Goal: Transaction & Acquisition: Purchase product/service

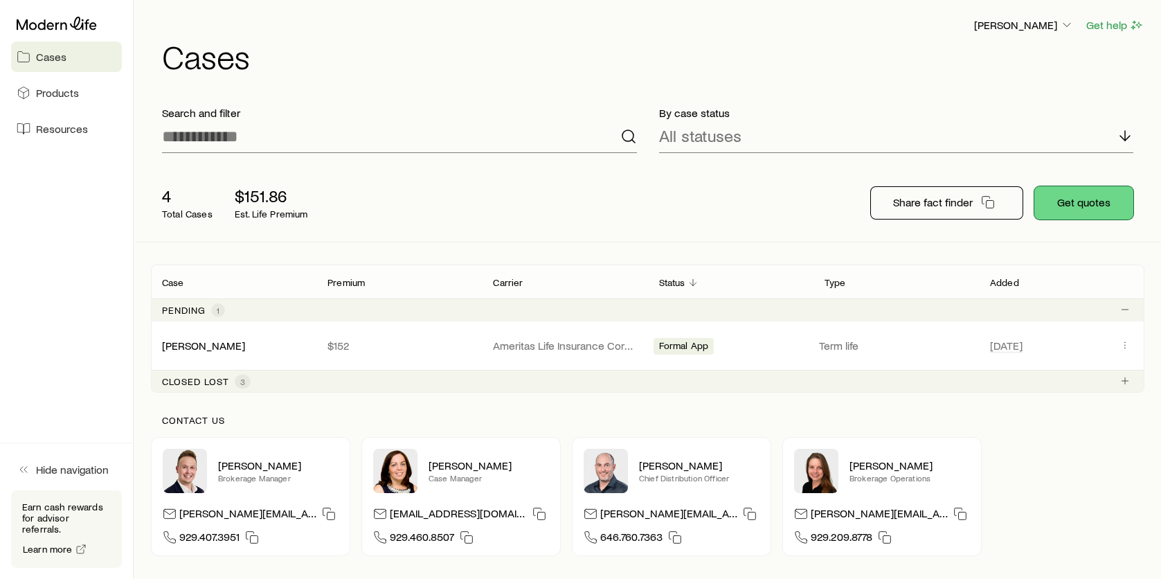
click at [1105, 213] on button "Get quotes" at bounding box center [1084, 202] width 99 height 33
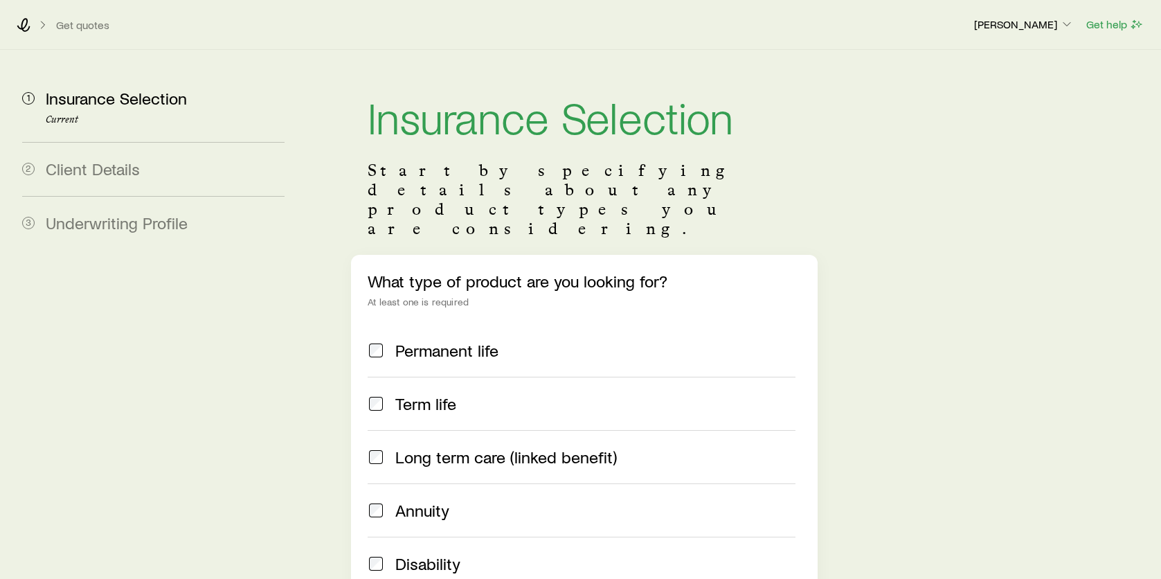
click at [377, 394] on span at bounding box center [376, 403] width 17 height 19
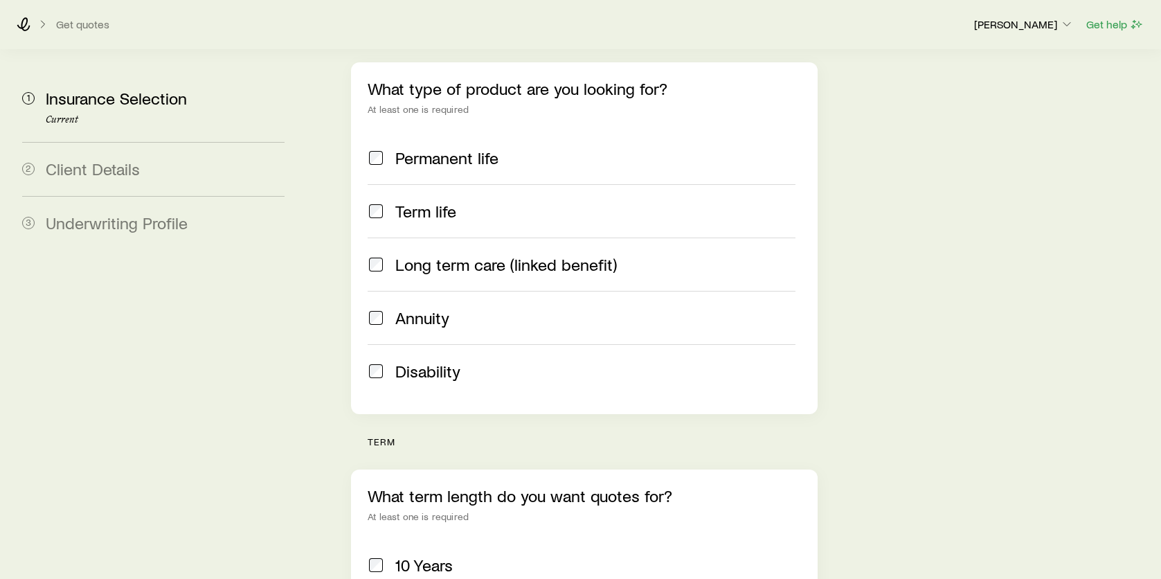
scroll to position [277, 0]
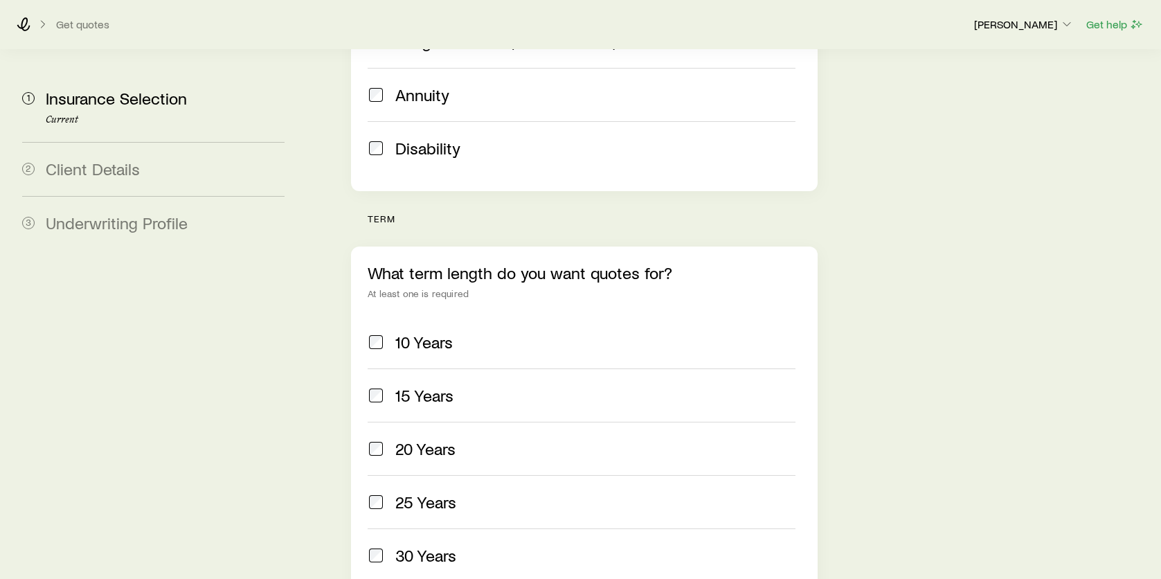
click at [403, 332] on span "10 Years" at bounding box center [423, 341] width 57 height 19
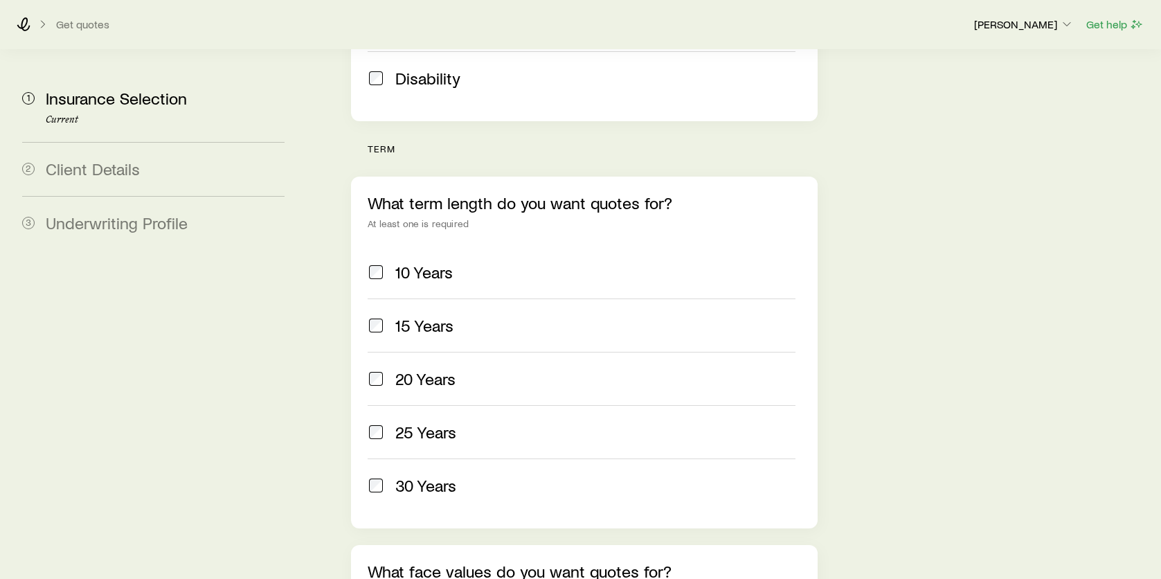
scroll to position [762, 0]
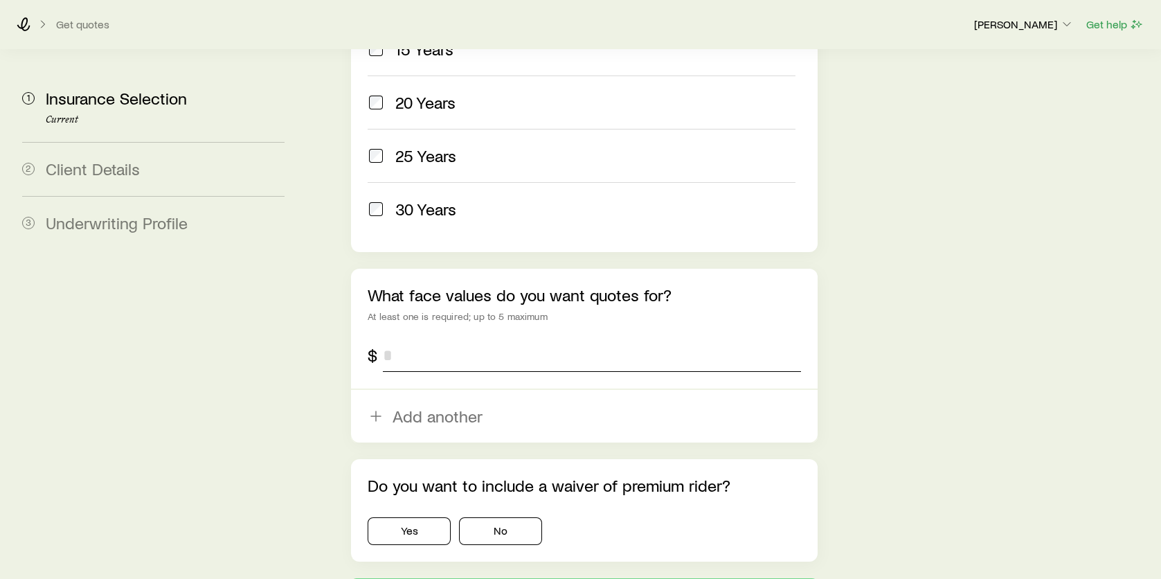
click at [456, 339] on input "tel" at bounding box center [592, 355] width 418 height 33
type input "******"
click at [487, 517] on button "No" at bounding box center [500, 531] width 83 height 28
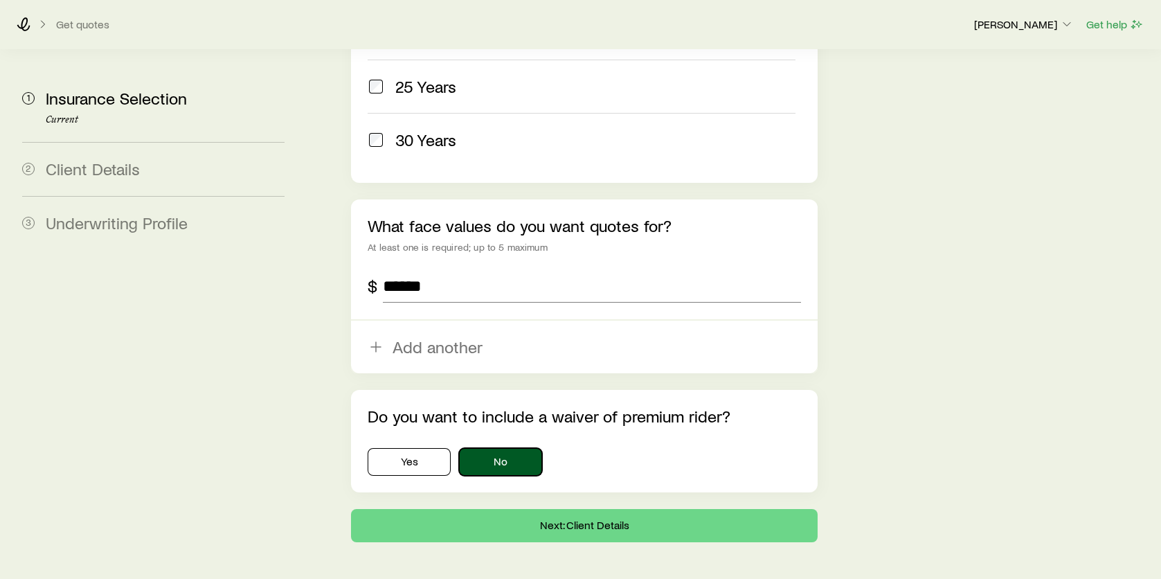
scroll to position [832, 0]
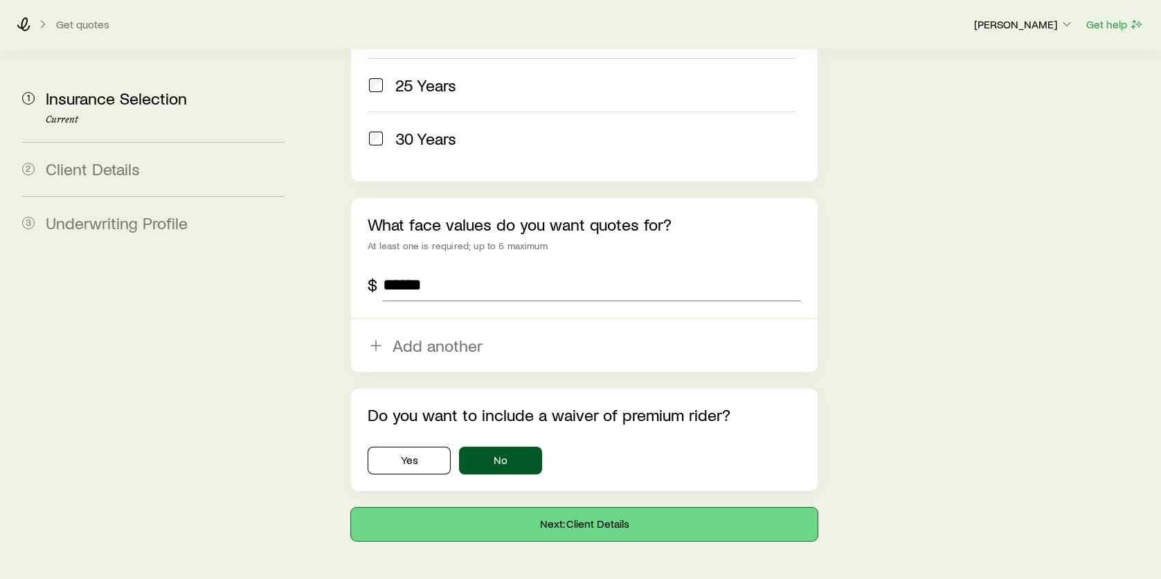
click at [624, 508] on button "Next: Client Details" at bounding box center [584, 524] width 467 height 33
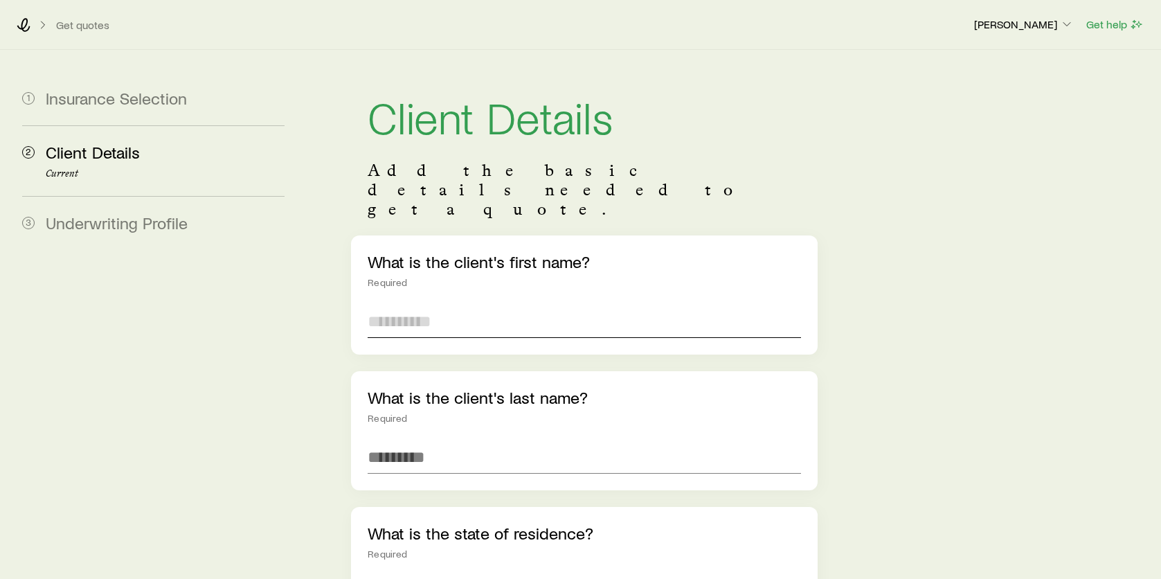
click at [482, 305] on input "text" at bounding box center [585, 321] width 434 height 33
type input "*****"
type input "*******"
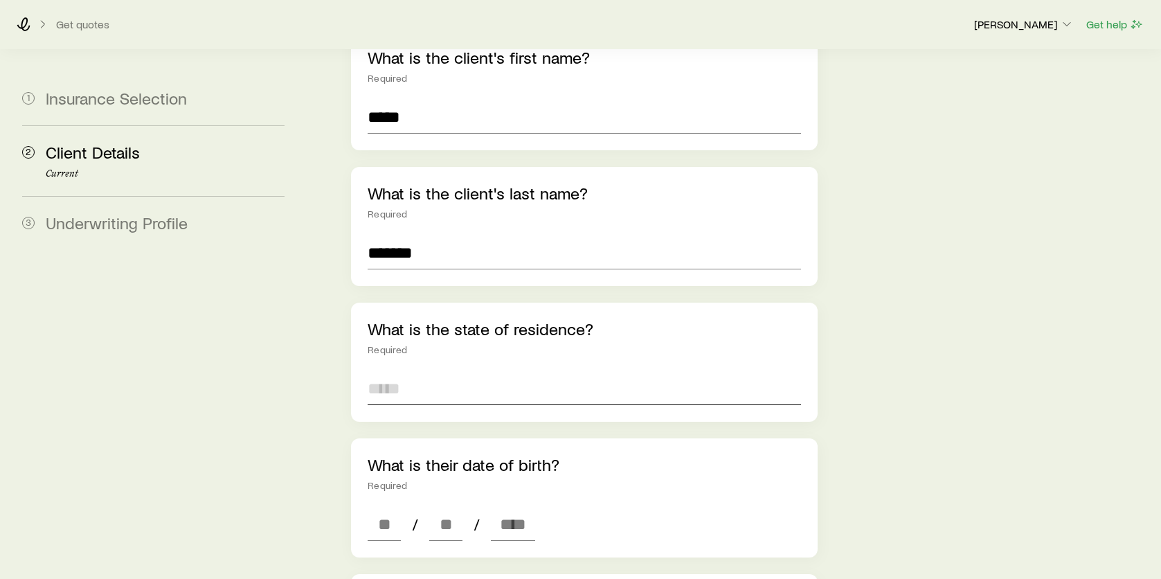
scroll to position [208, 0]
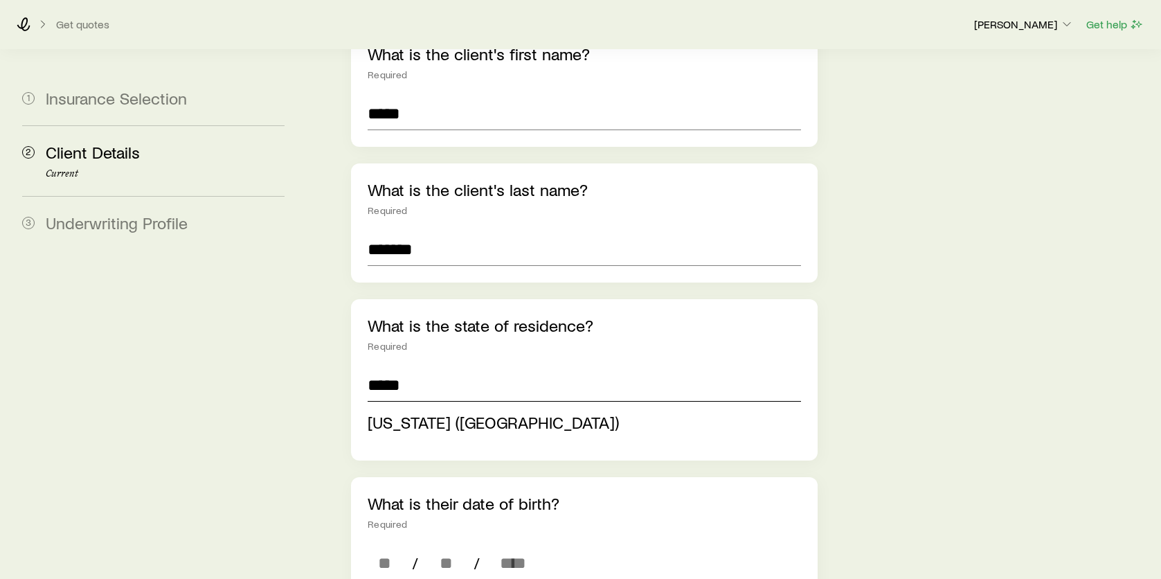
type input "*****"
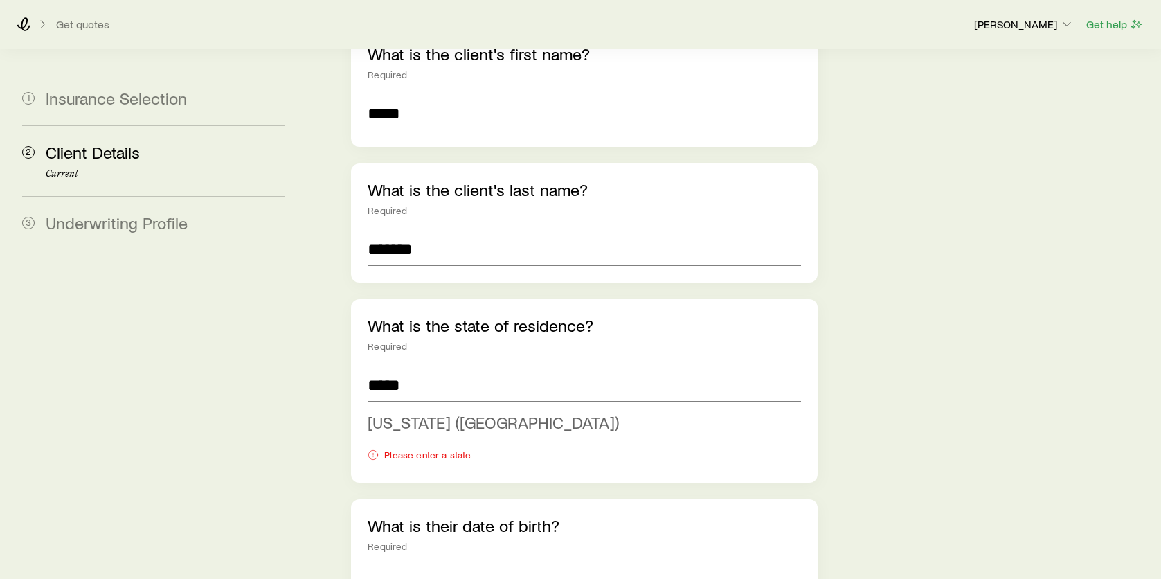
click at [435, 412] on span "[US_STATE] ([GEOGRAPHIC_DATA])" at bounding box center [493, 422] width 251 height 20
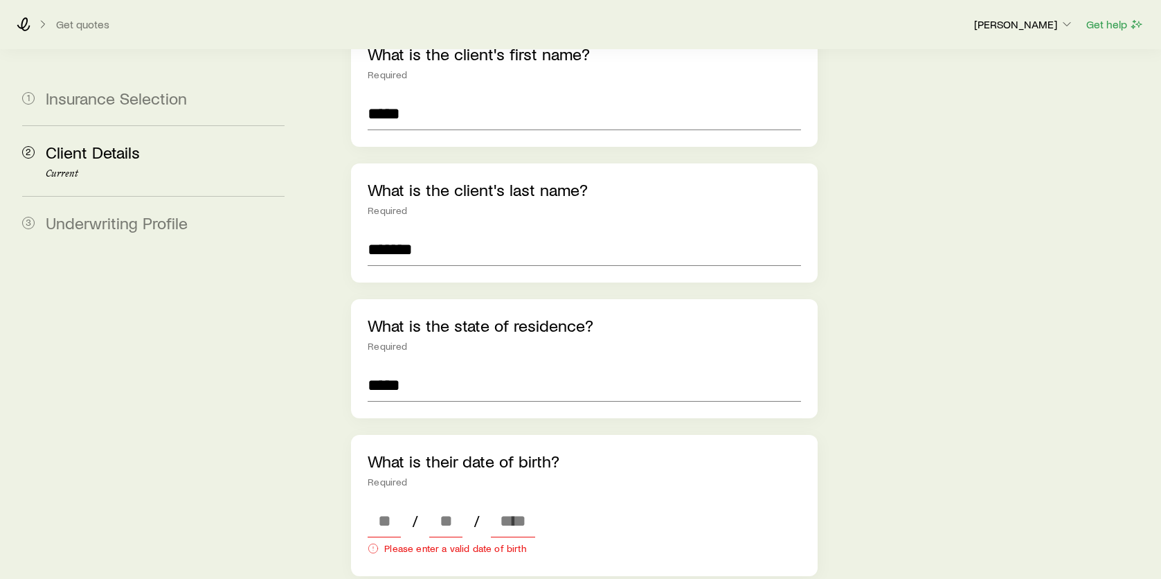
type input "**********"
click at [388, 504] on input at bounding box center [384, 520] width 33 height 33
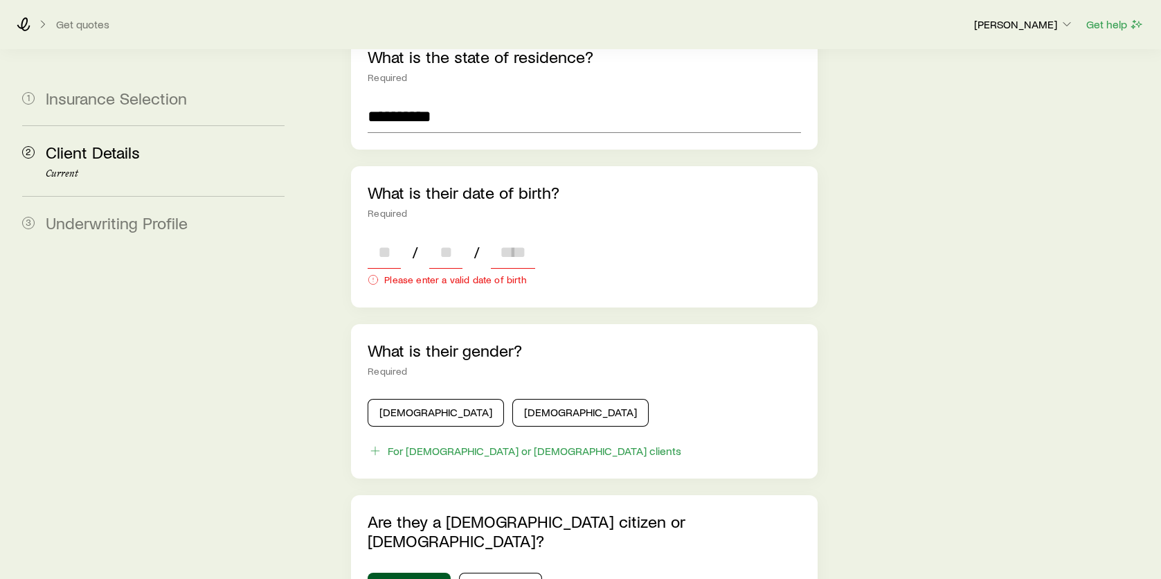
scroll to position [485, 0]
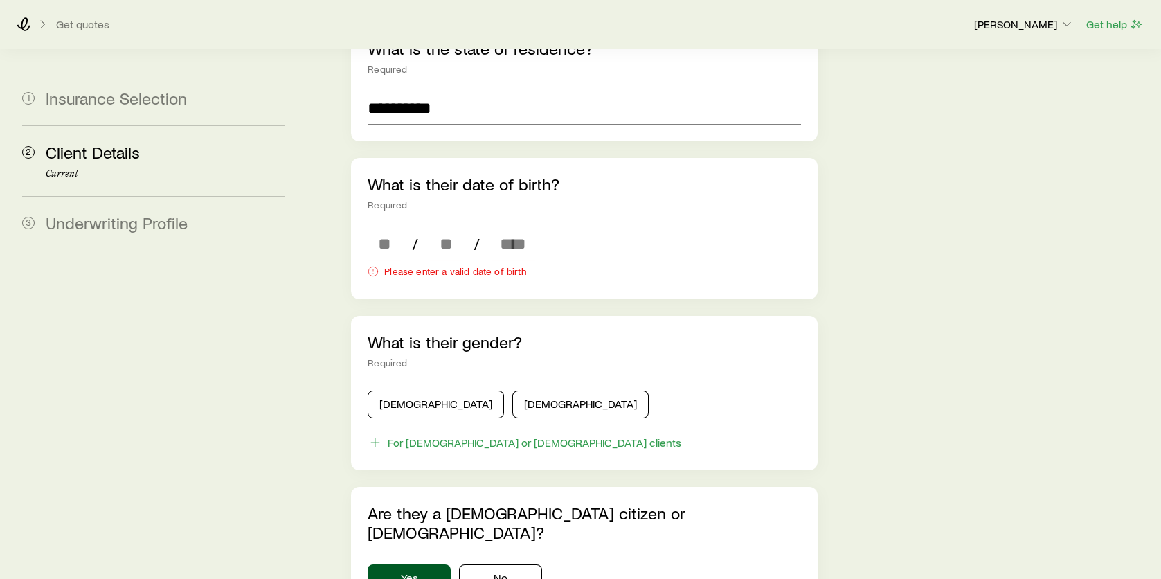
click at [498, 382] on div "What is their gender? Required [DEMOGRAPHIC_DATA] [DEMOGRAPHIC_DATA] For [DEMOG…" at bounding box center [584, 393] width 467 height 154
click at [512, 391] on button "[DEMOGRAPHIC_DATA]" at bounding box center [580, 405] width 136 height 28
click at [377, 227] on input at bounding box center [384, 243] width 33 height 33
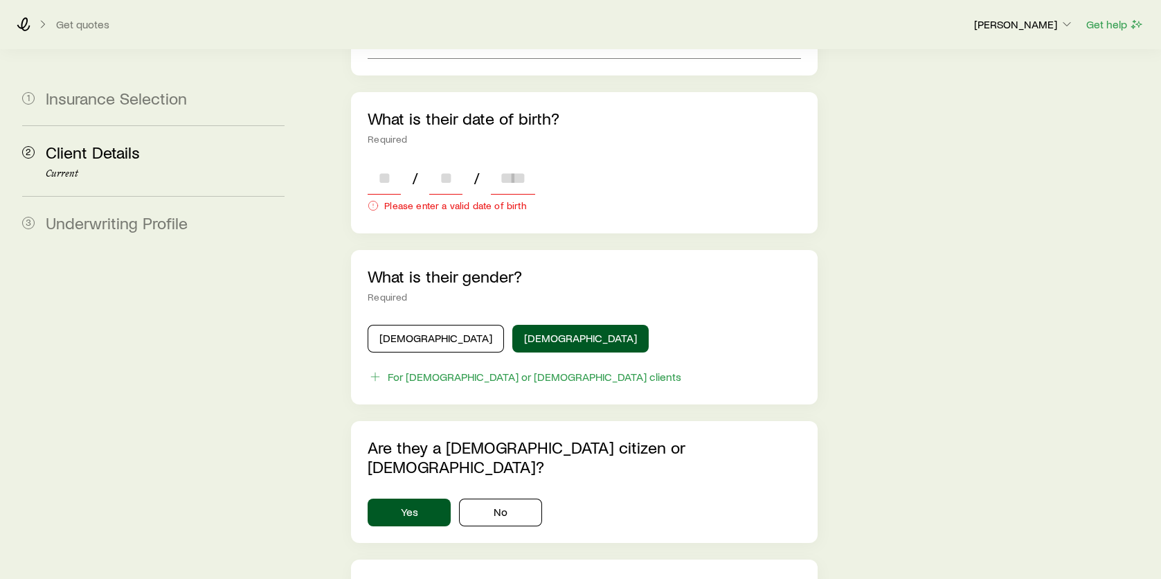
scroll to position [693, 0]
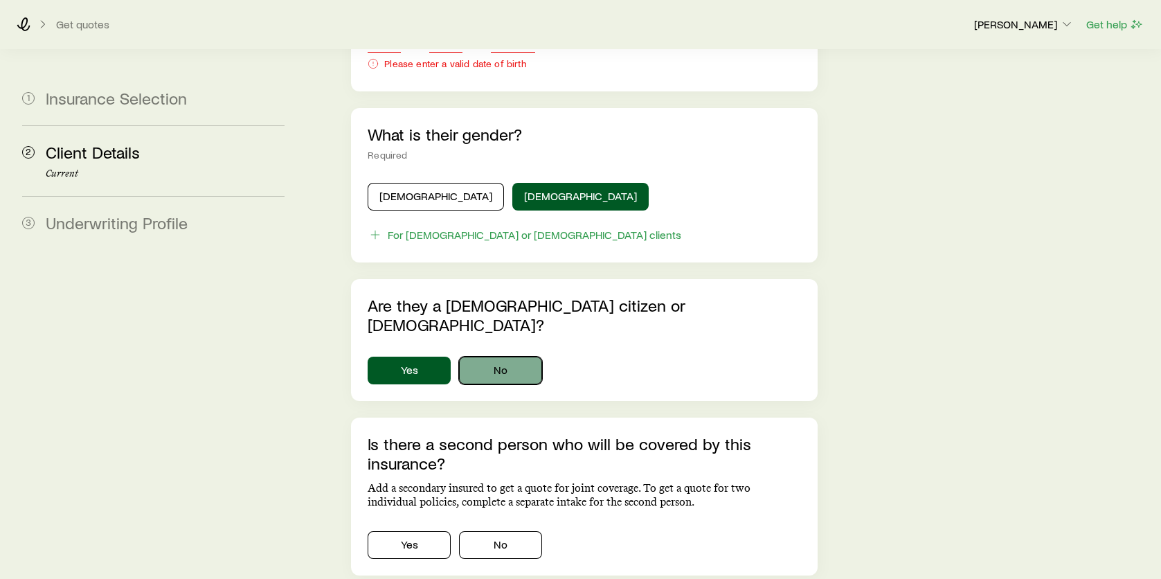
click at [507, 357] on button "No" at bounding box center [500, 371] width 83 height 28
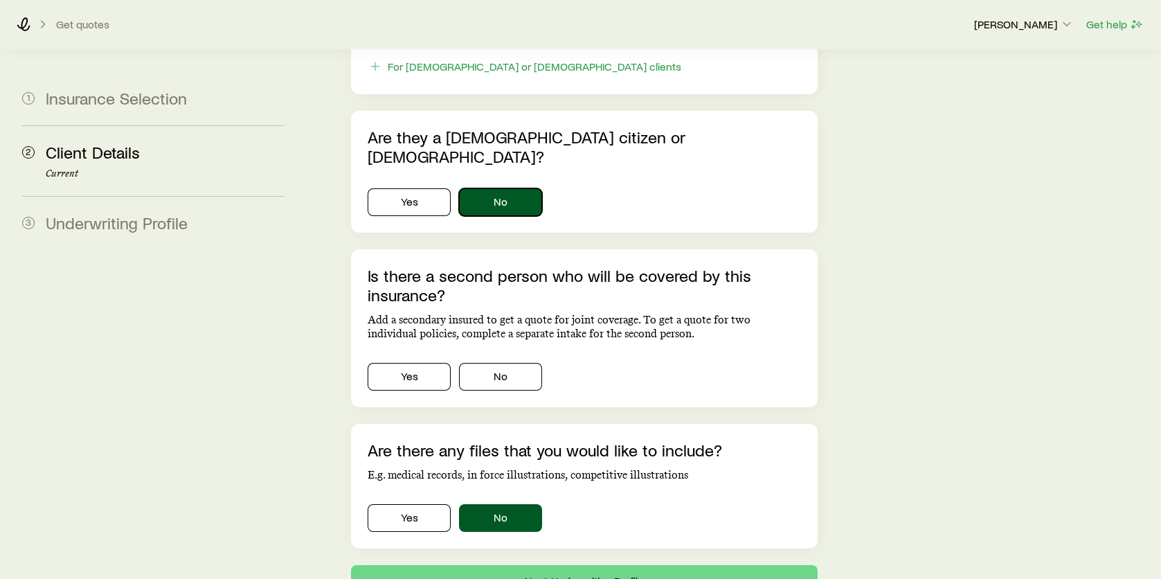
scroll to position [900, 0]
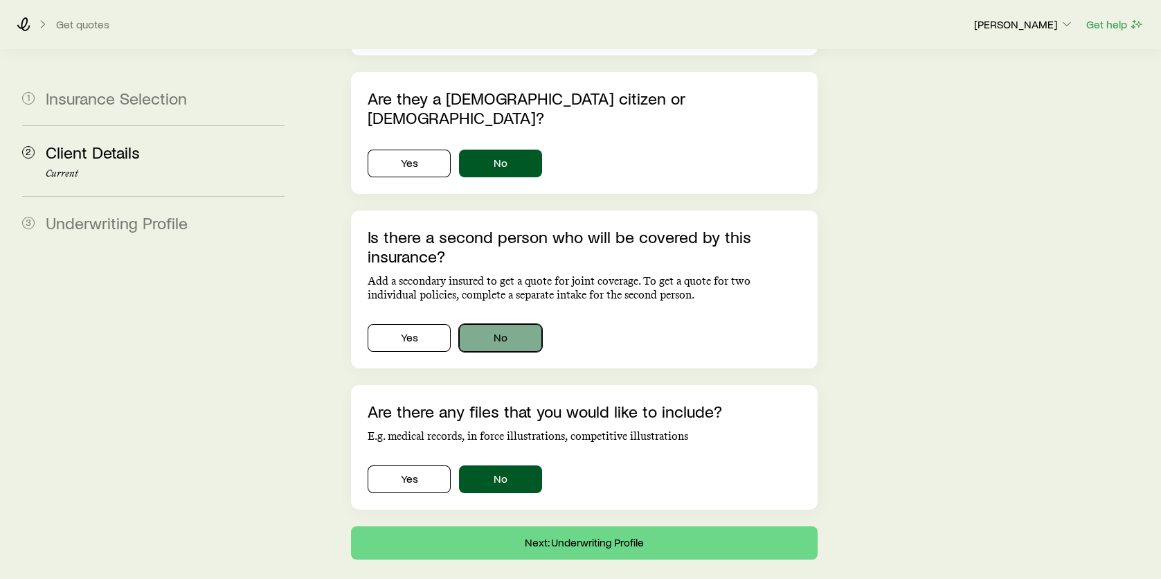
click at [491, 324] on button "No" at bounding box center [500, 338] width 83 height 28
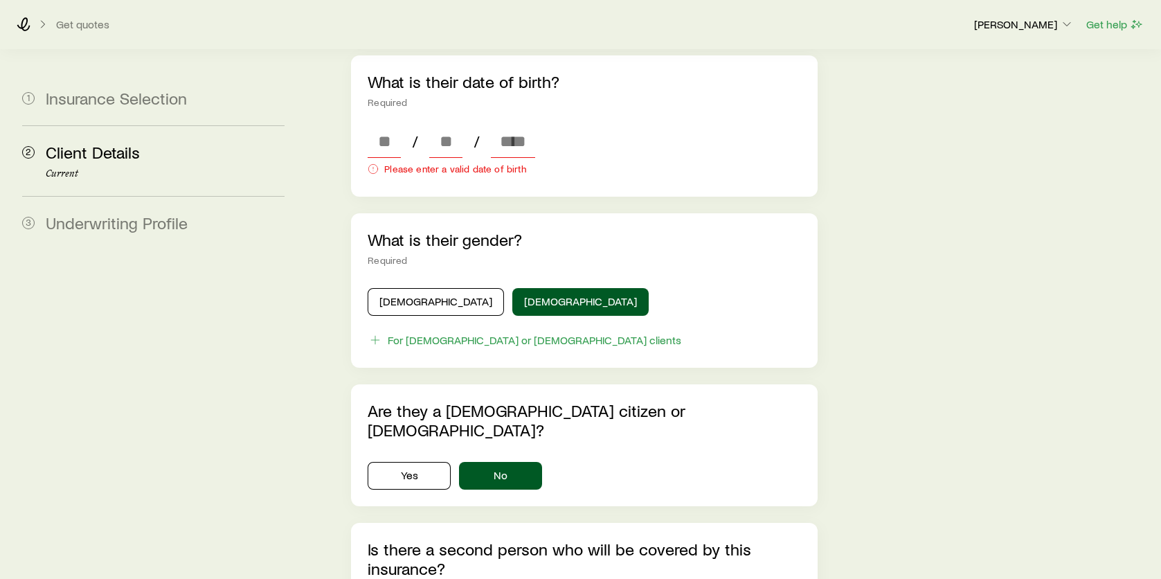
scroll to position [553, 0]
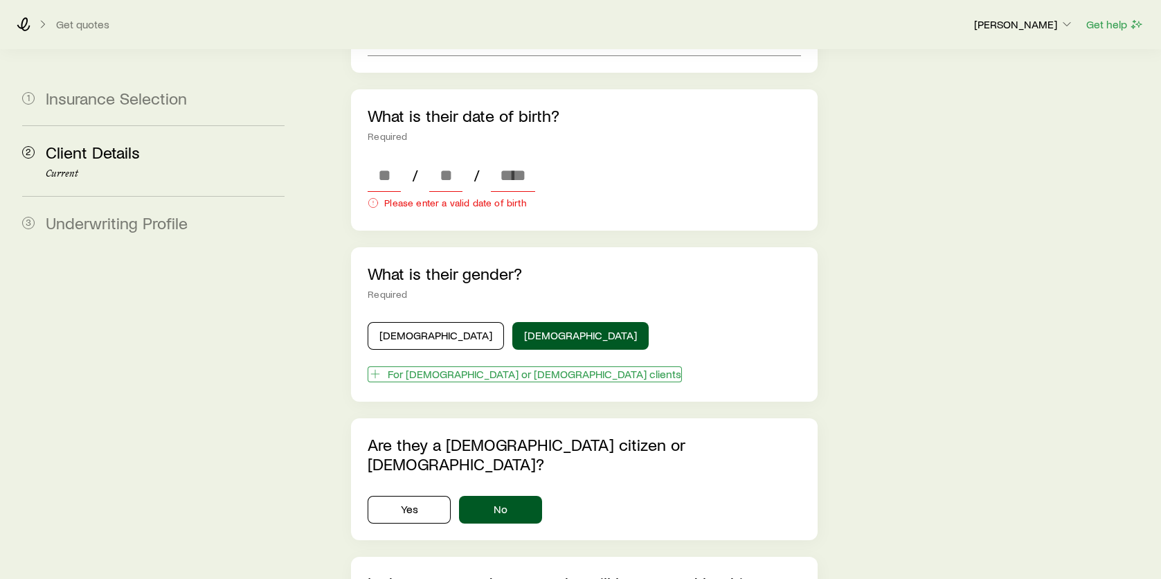
click at [375, 367] on icon "button" at bounding box center [375, 374] width 14 height 14
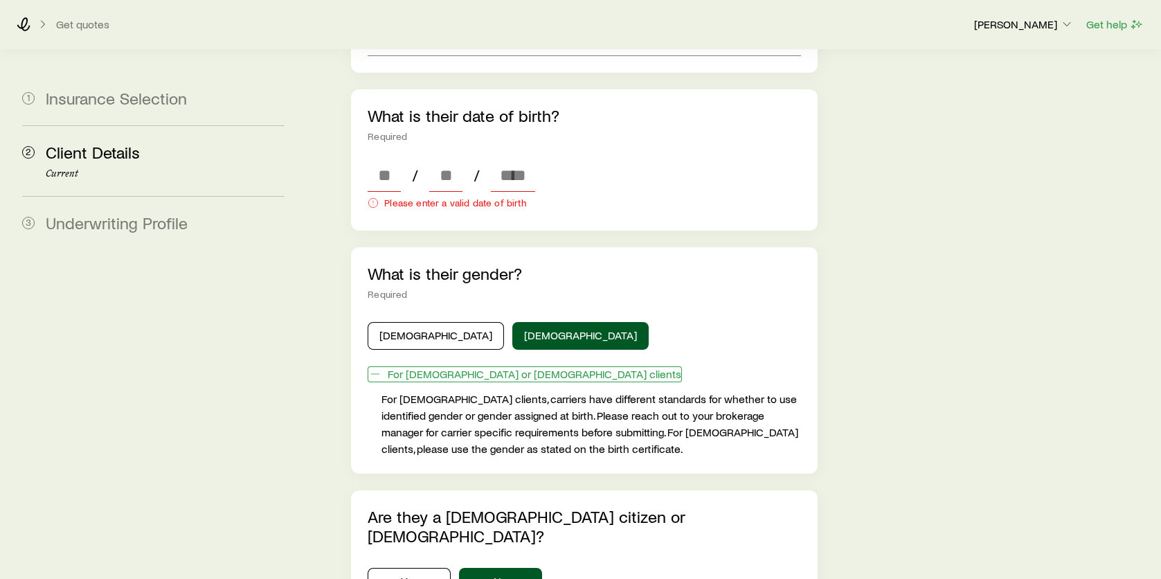
click at [375, 367] on icon "button" at bounding box center [375, 374] width 14 height 14
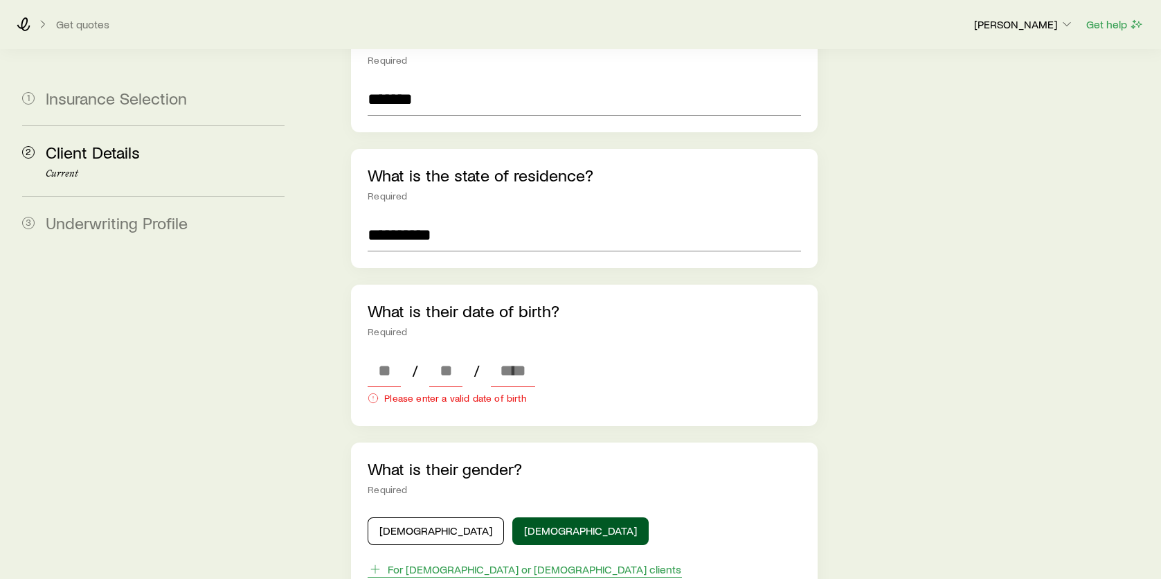
scroll to position [346, 0]
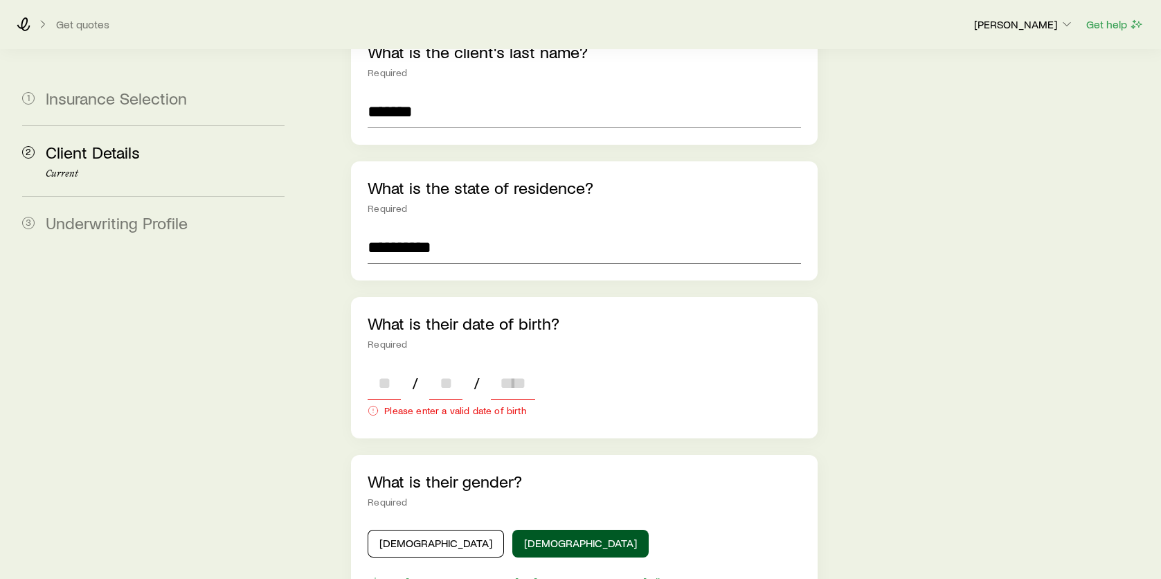
click at [377, 366] on input at bounding box center [384, 382] width 33 height 33
type input "**"
type input "****"
type input "*"
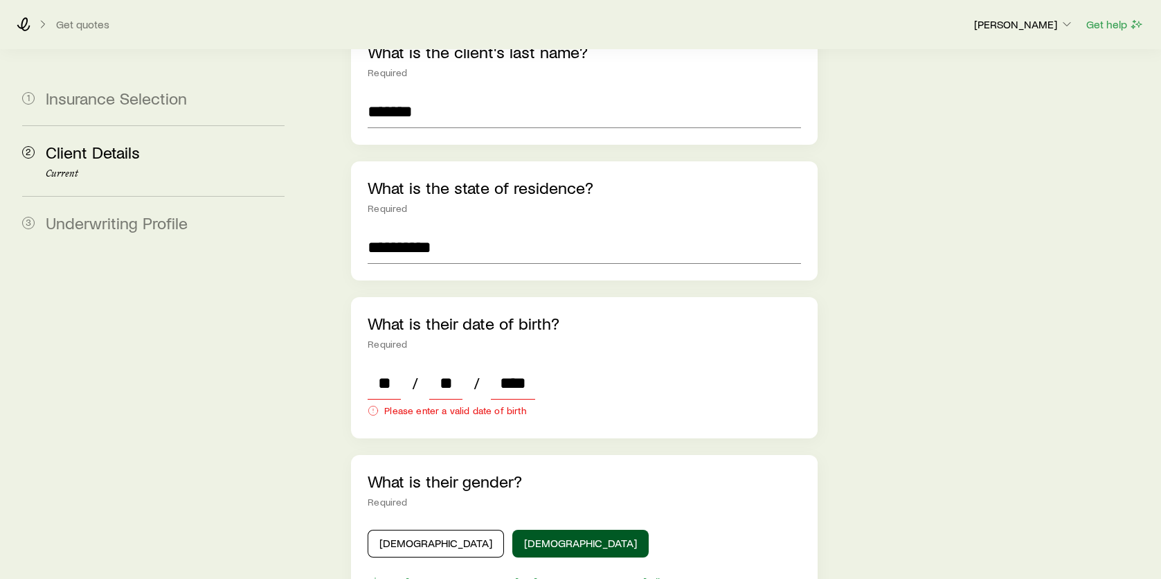
type input "*"
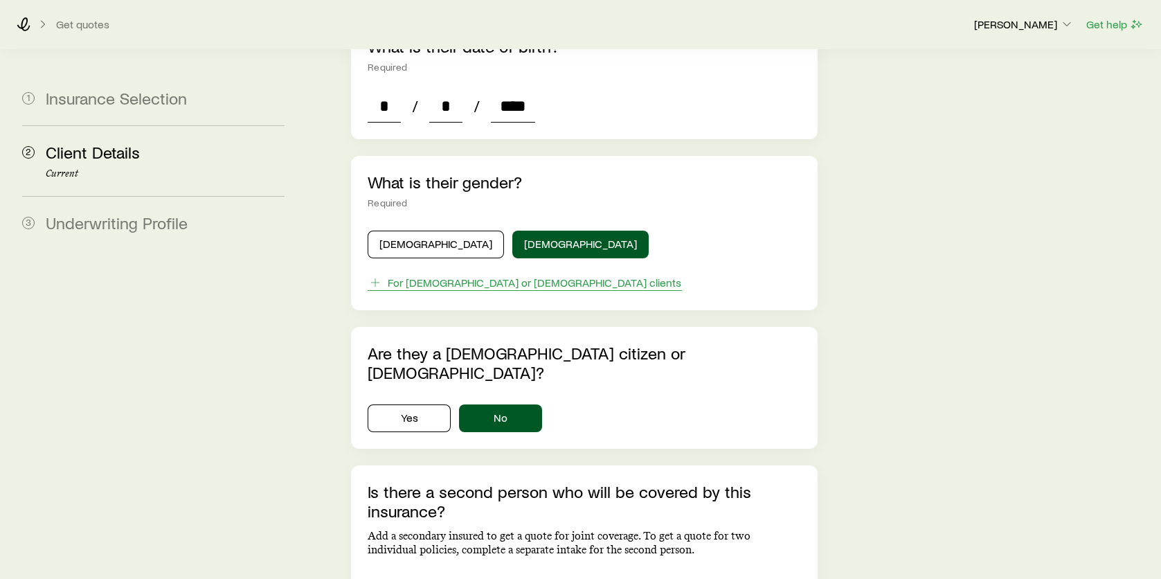
type input "****"
click at [979, 240] on div "**********" at bounding box center [731, 120] width 838 height 1387
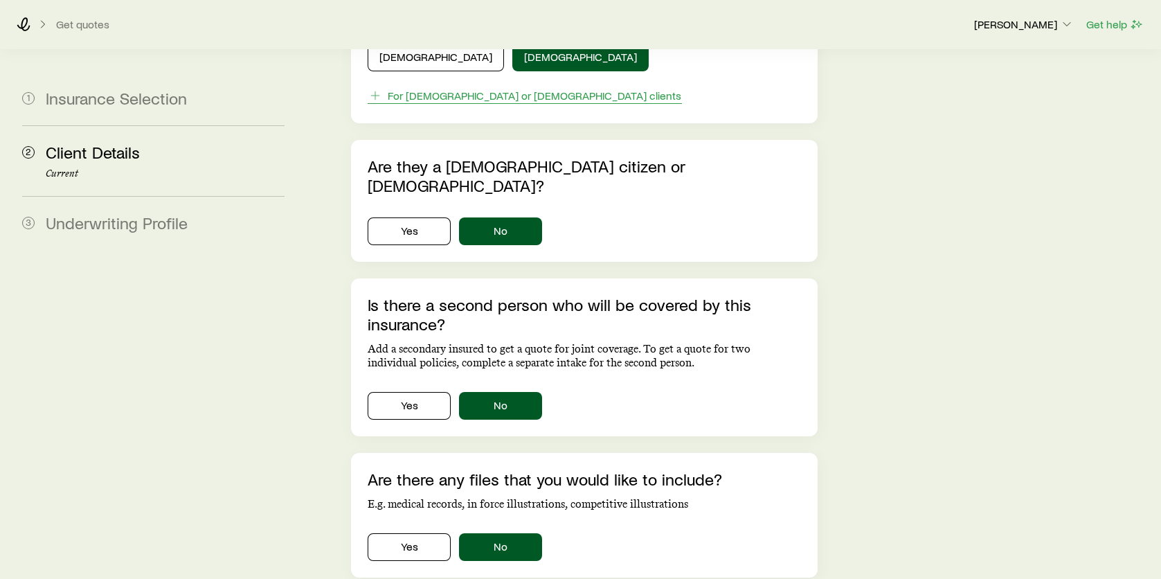
scroll to position [877, 0]
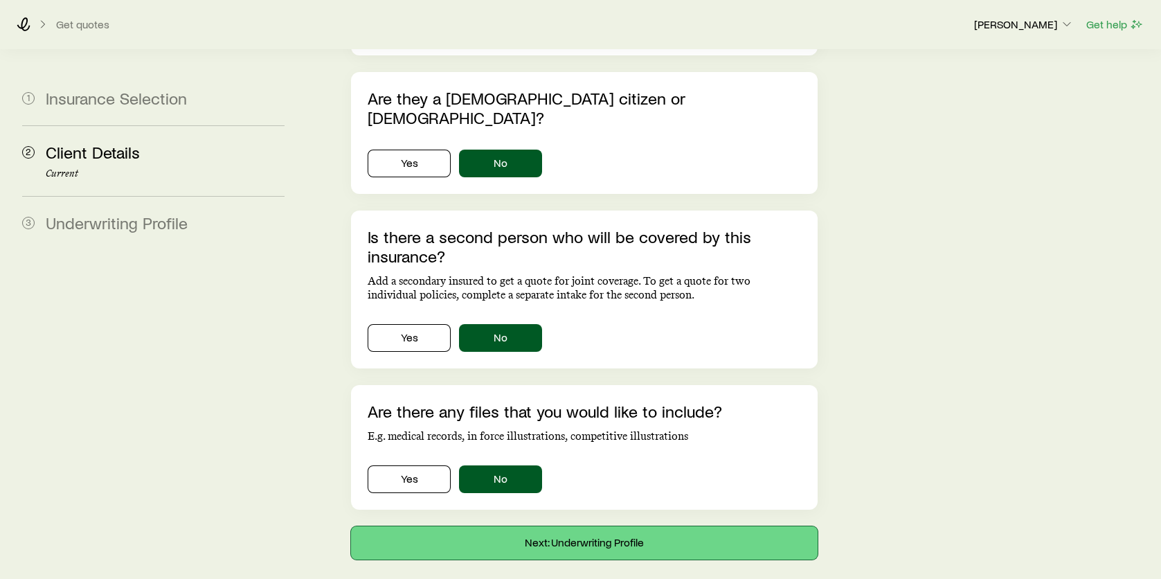
click at [579, 526] on button "Next: Underwriting Profile" at bounding box center [584, 542] width 467 height 33
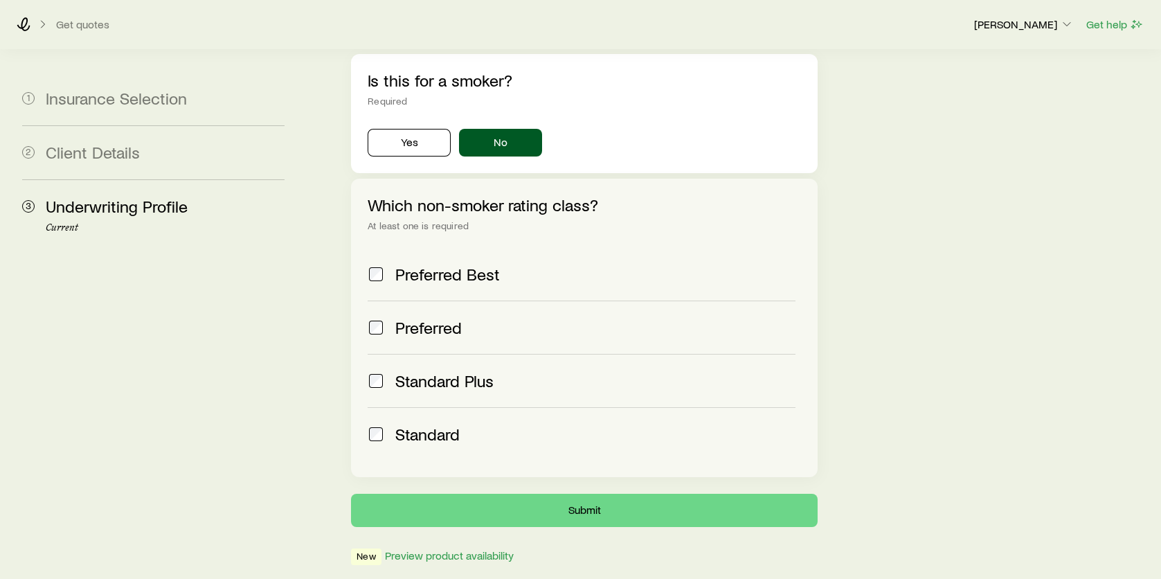
scroll to position [489, 0]
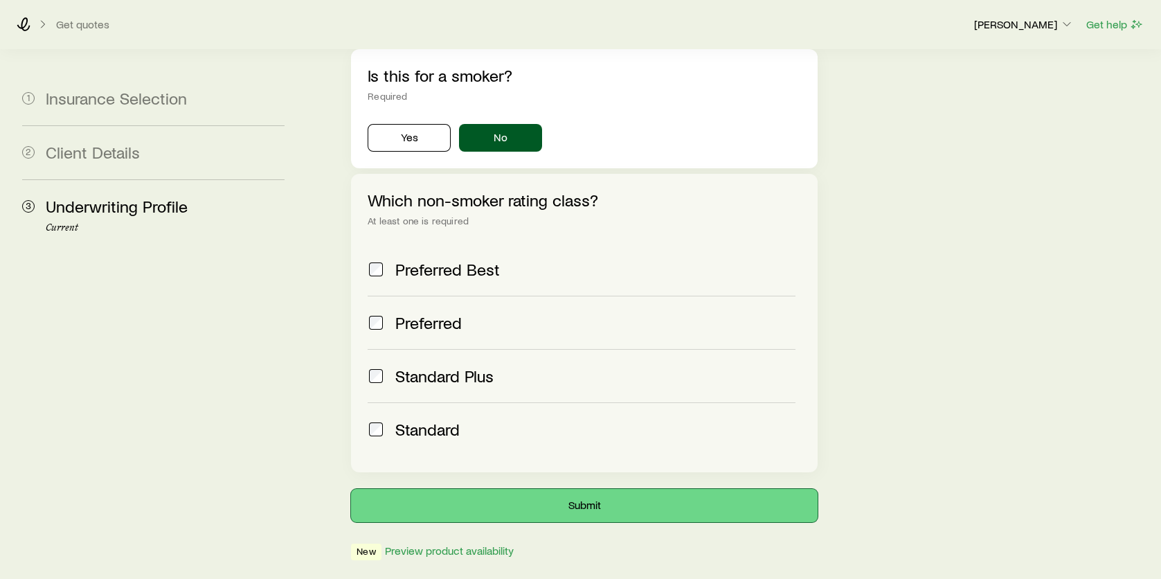
click at [673, 489] on button "Submit" at bounding box center [584, 505] width 467 height 33
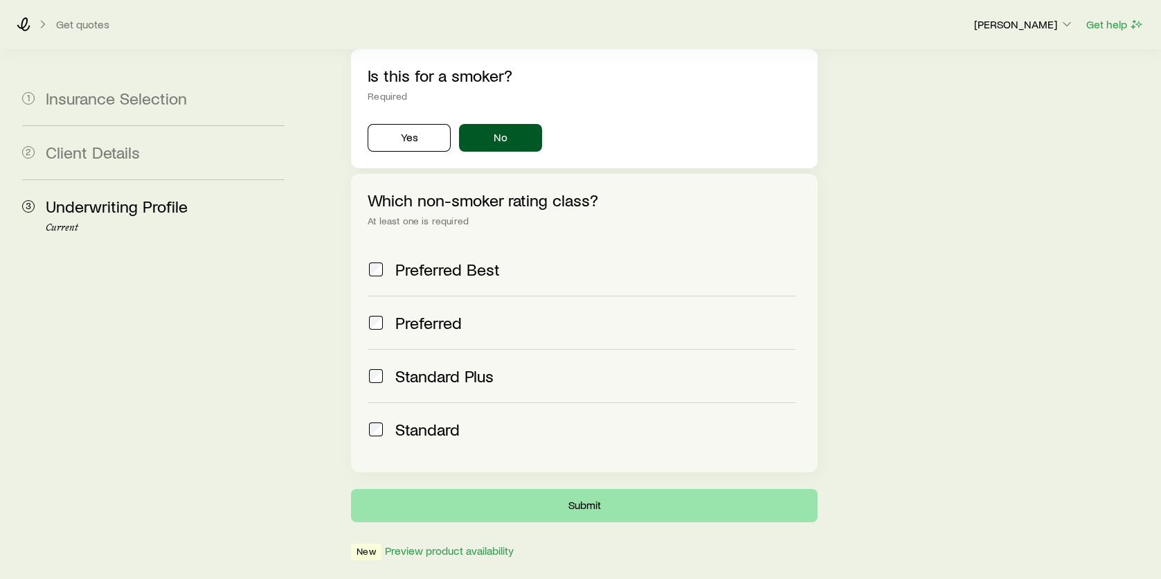
scroll to position [0, 0]
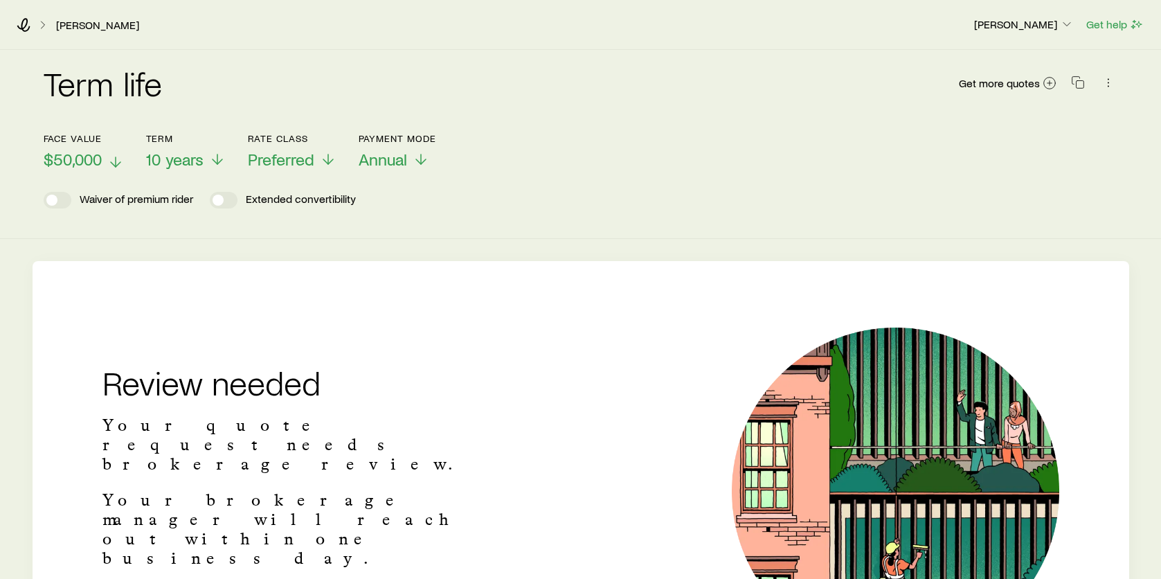
click at [75, 159] on span "$50,000" at bounding box center [73, 159] width 58 height 19
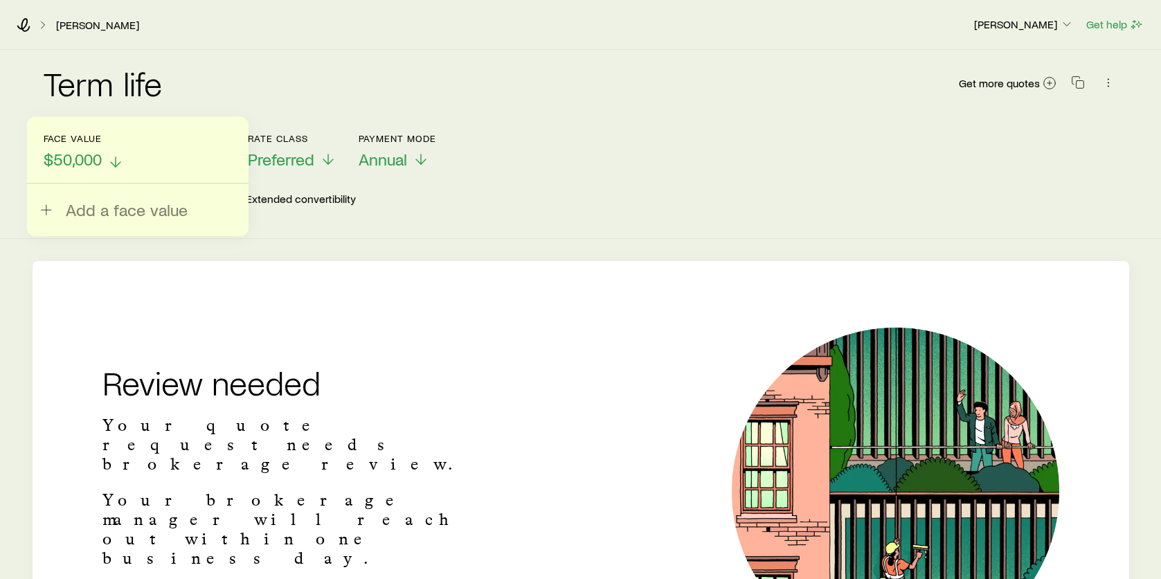
click at [113, 158] on icon at bounding box center [115, 162] width 17 height 17
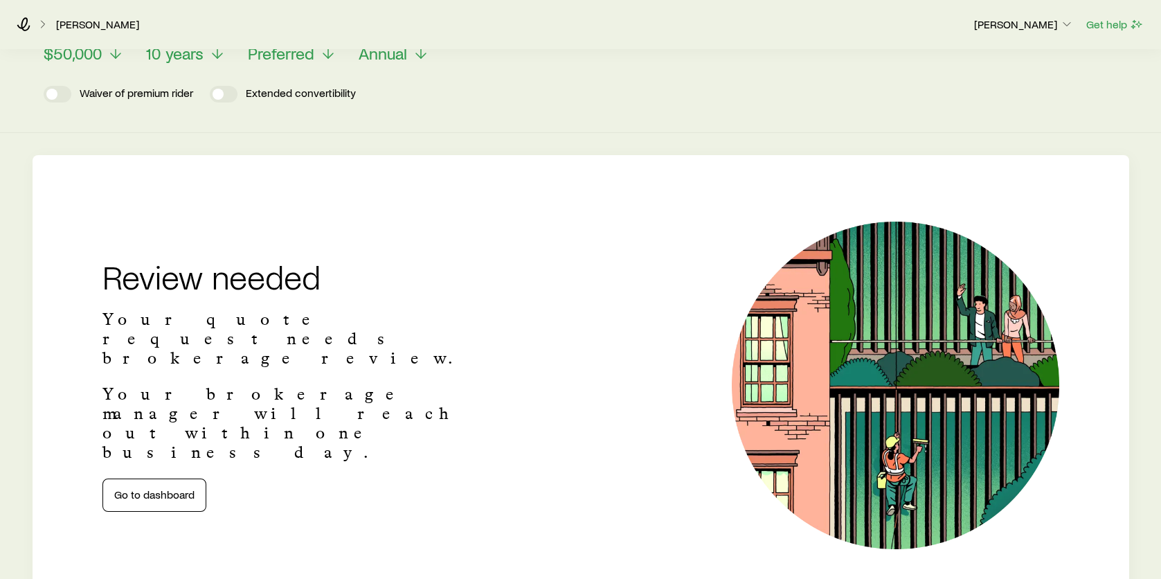
scroll to position [220, 0]
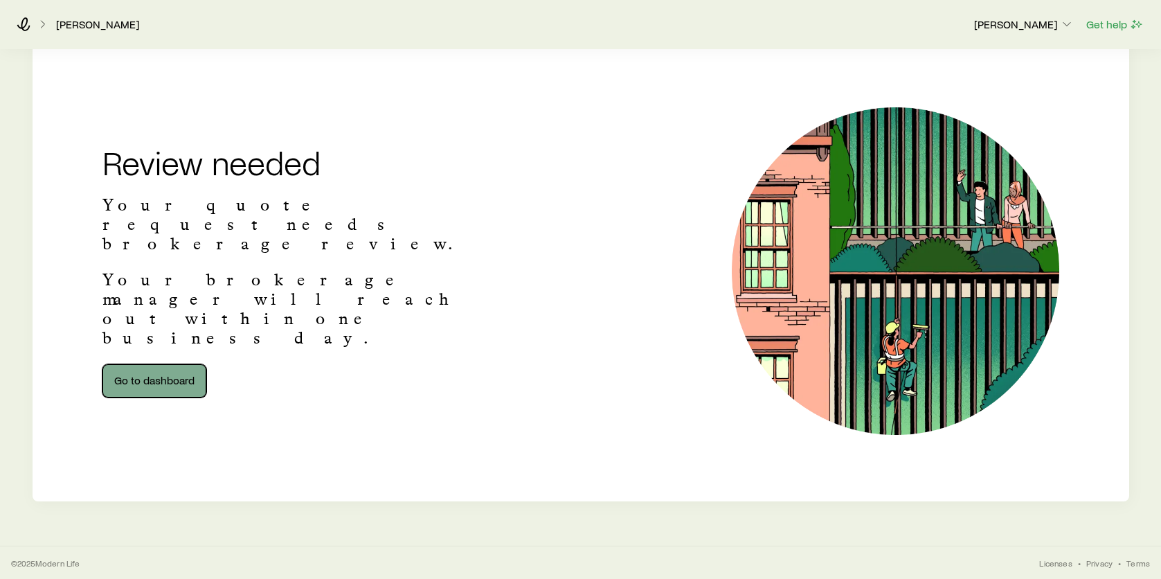
click at [136, 364] on link "Go to dashboard" at bounding box center [154, 380] width 104 height 33
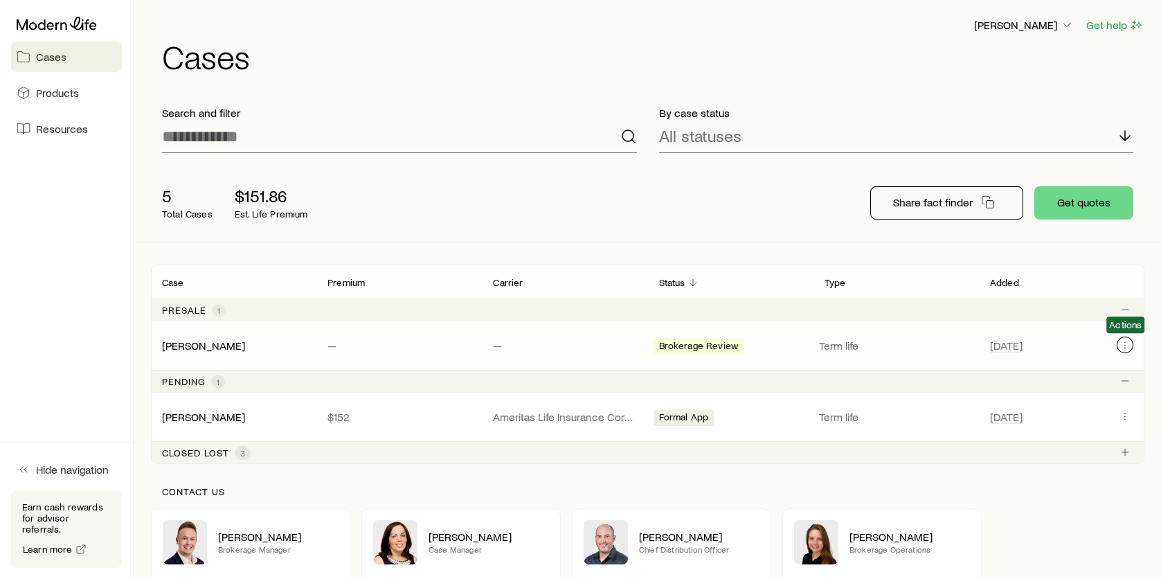
click at [1123, 344] on icon "Client cases" at bounding box center [1125, 344] width 11 height 11
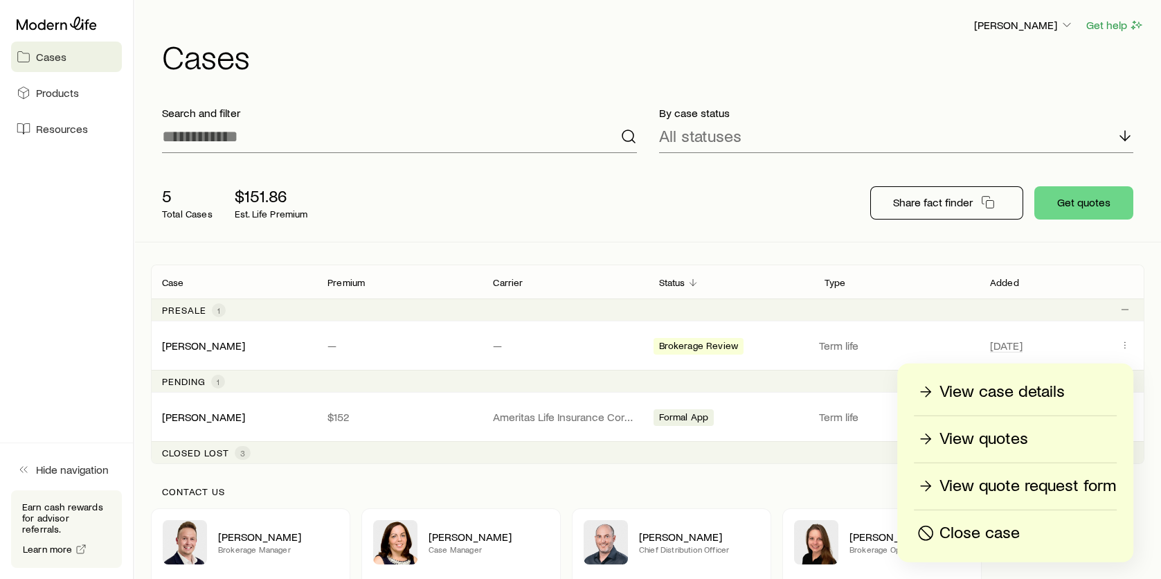
click at [985, 395] on p "View case details" at bounding box center [1002, 392] width 125 height 22
